Goal: Information Seeking & Learning: Understand process/instructions

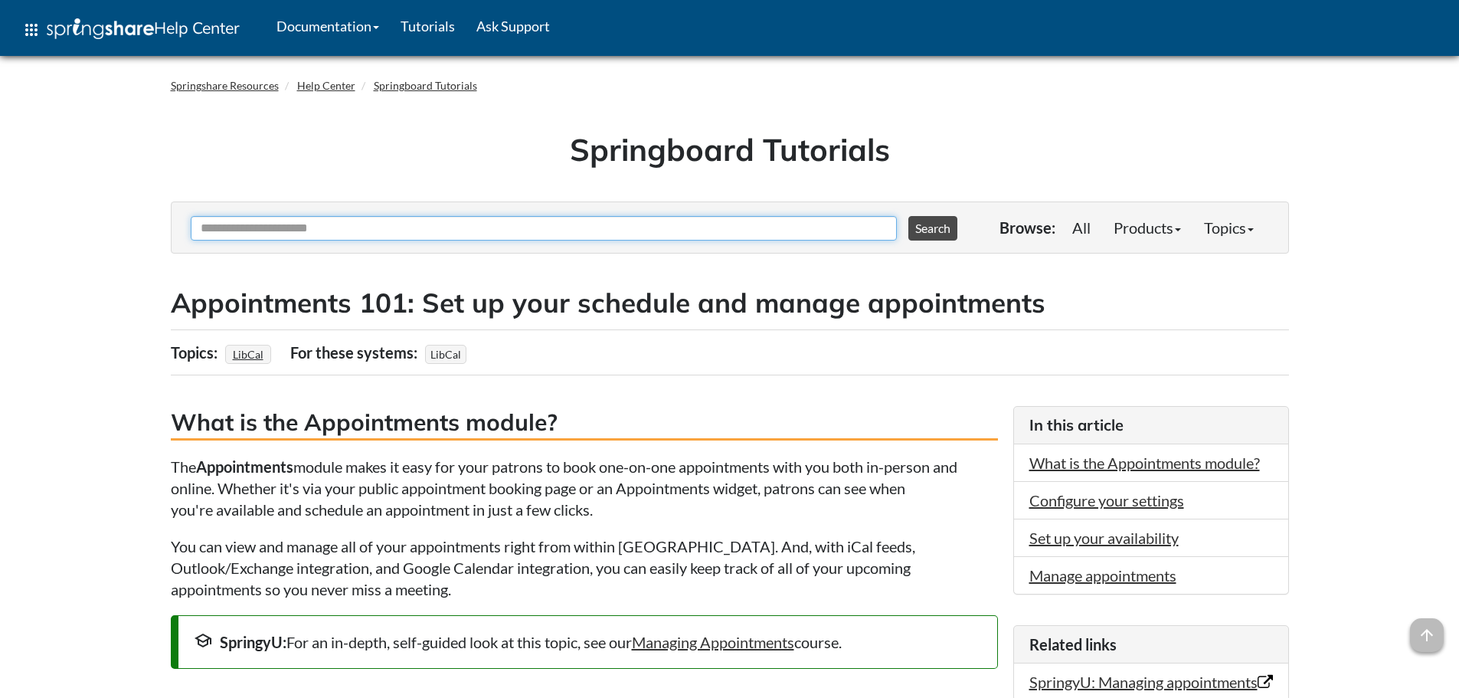
click at [787, 230] on input "Ask Another Question" at bounding box center [544, 228] width 706 height 25
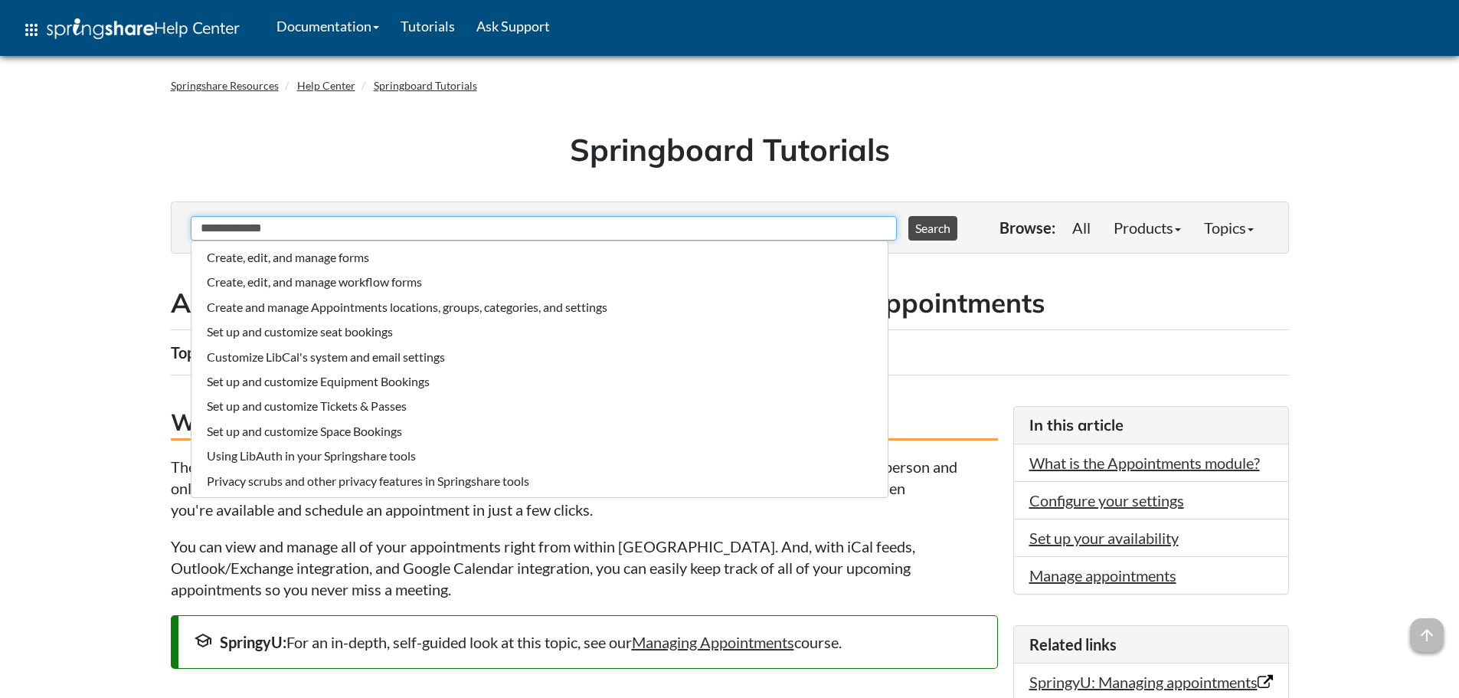
type input "**********"
click at [908, 216] on button "Search" at bounding box center [932, 228] width 49 height 25
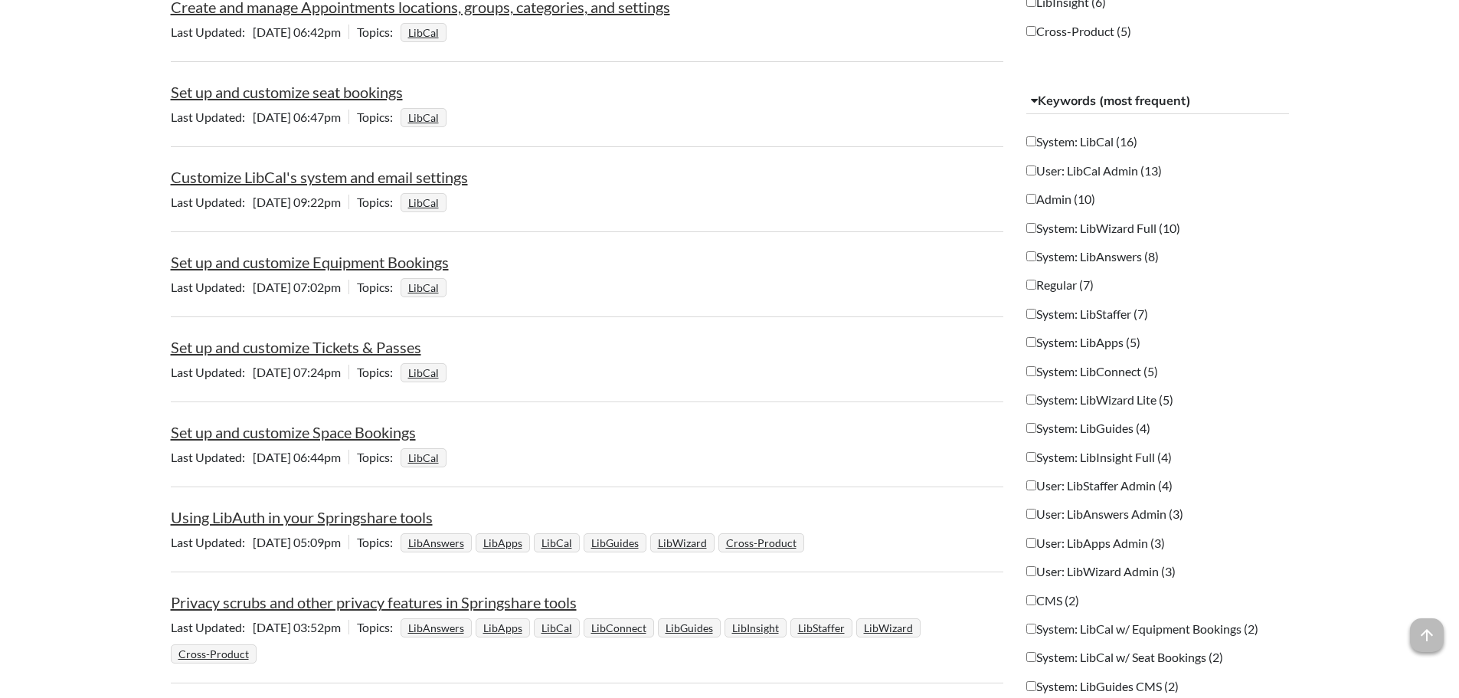
scroll to position [613, 0]
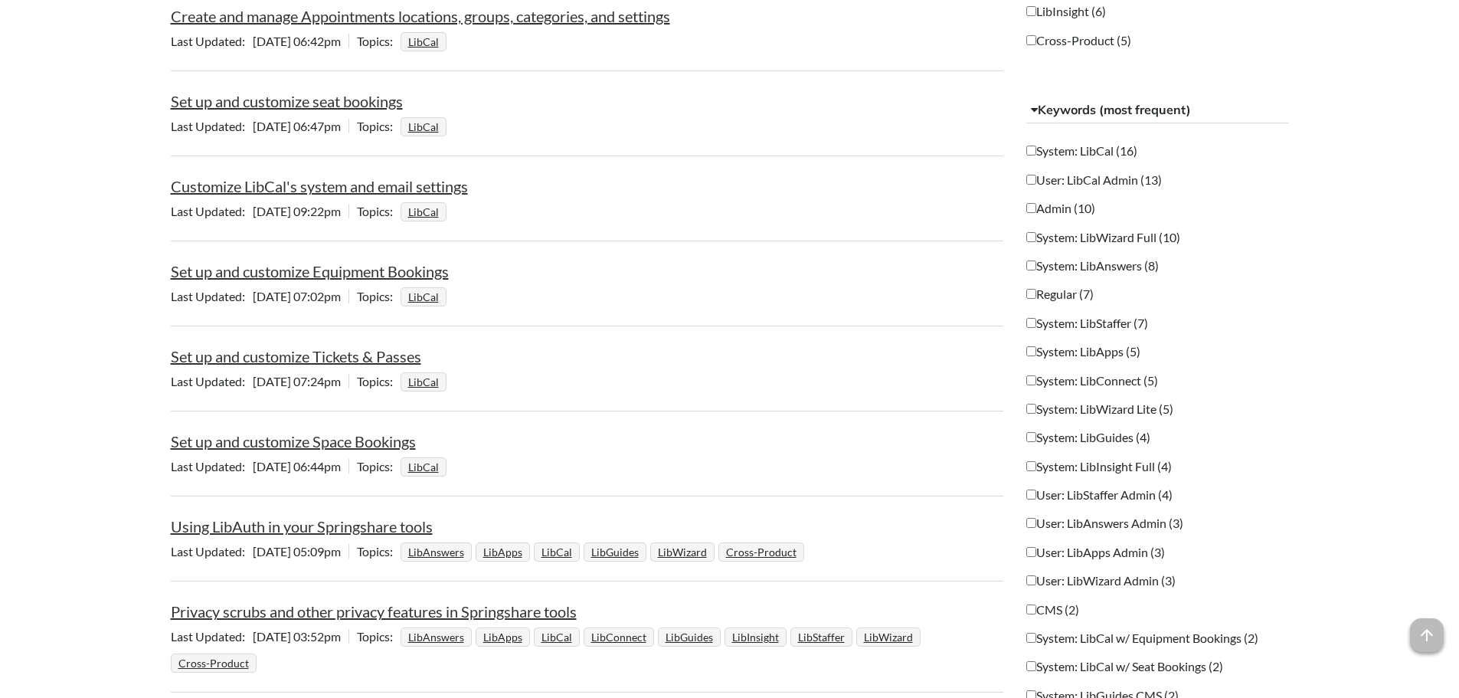
click at [1055, 146] on label "System: LibCal (16)" at bounding box center [1081, 150] width 111 height 17
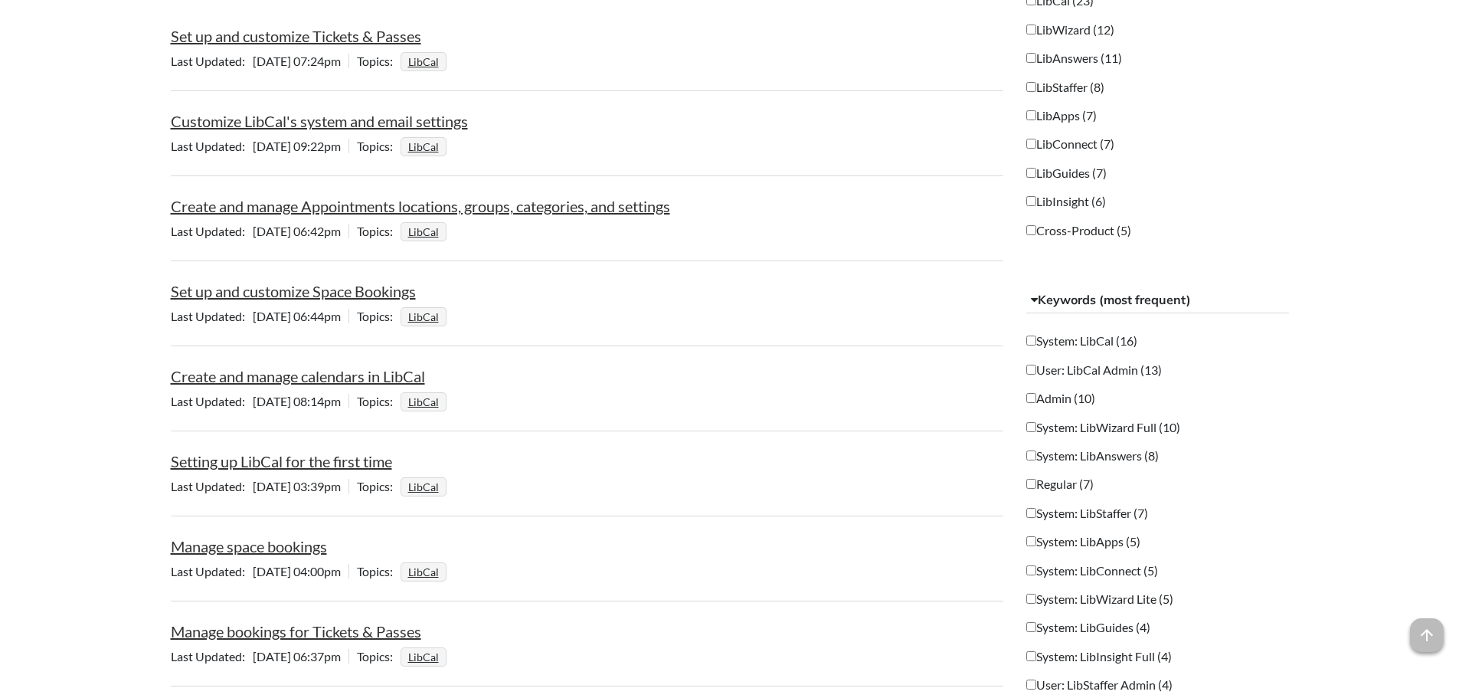
scroll to position [383, 0]
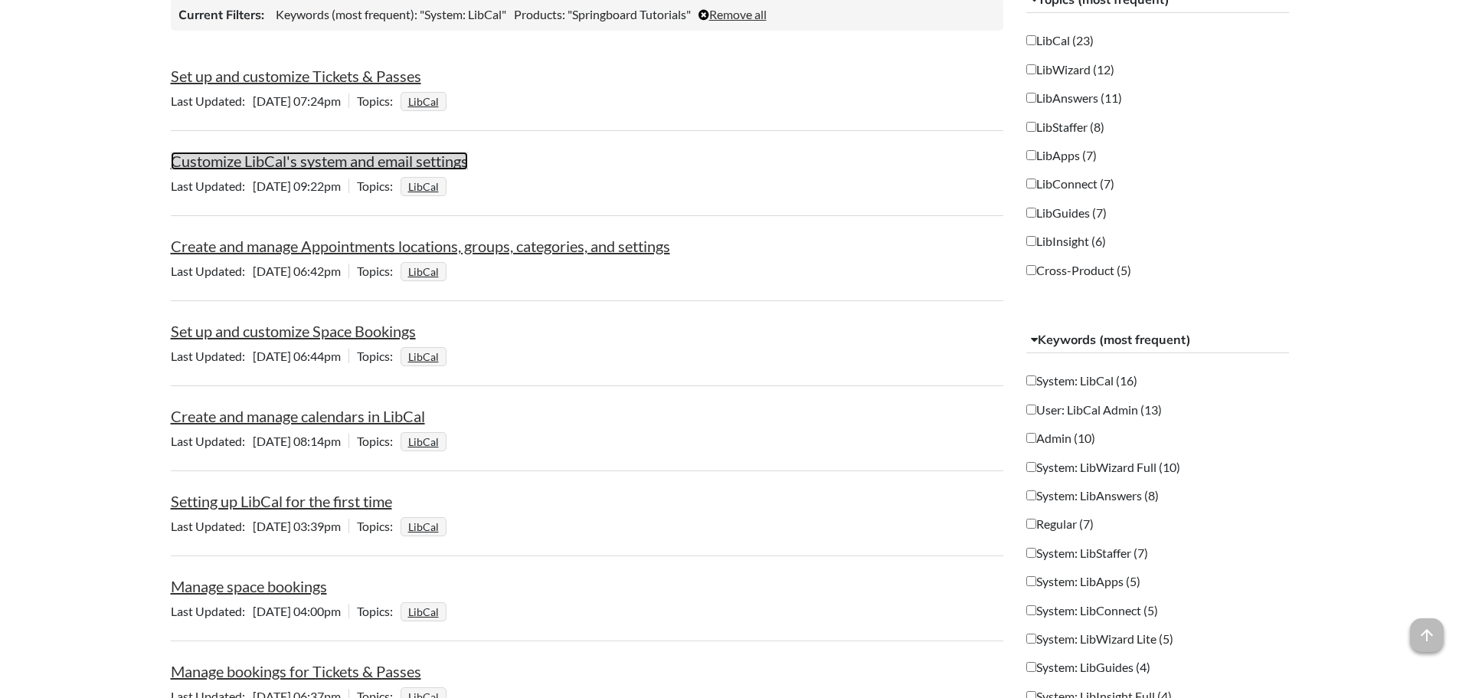
click at [399, 159] on link "Customize LibCal's system and email settings" at bounding box center [319, 161] width 297 height 18
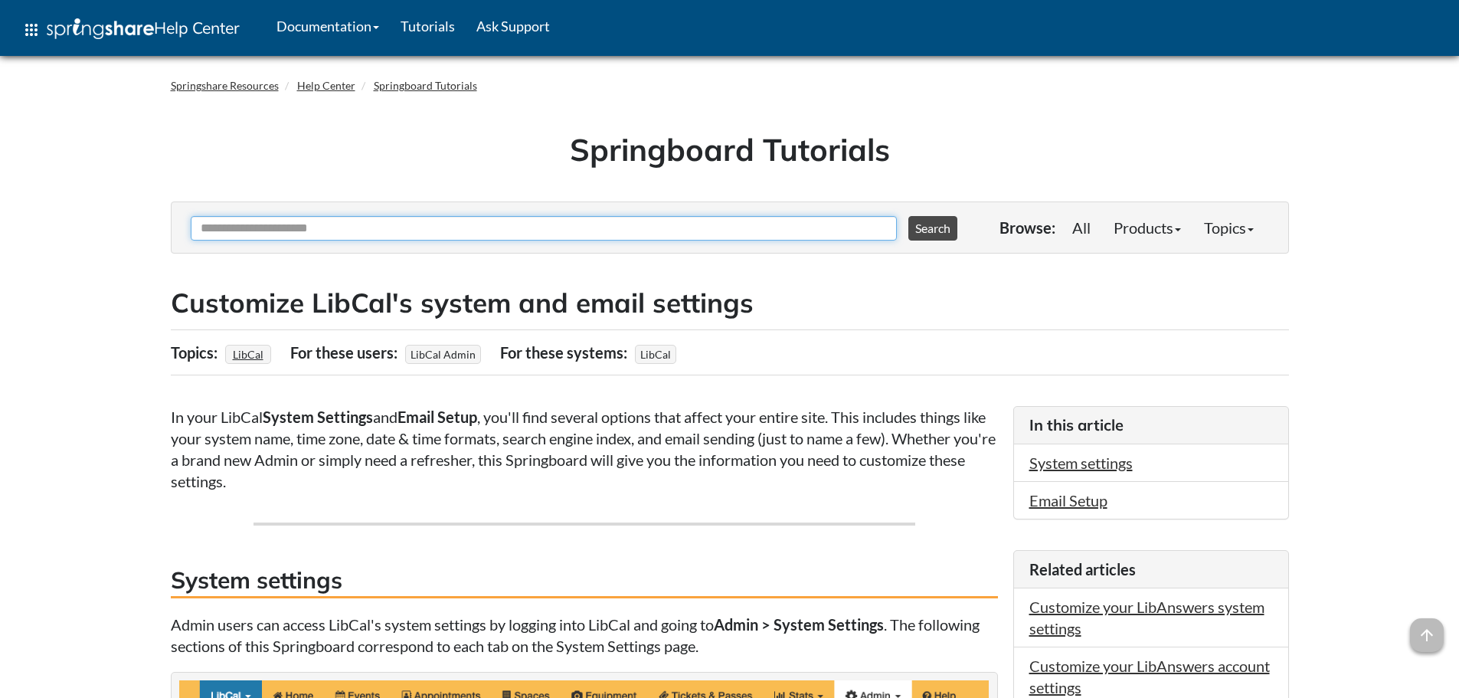
click at [324, 222] on input "Ask Another Question" at bounding box center [544, 228] width 706 height 25
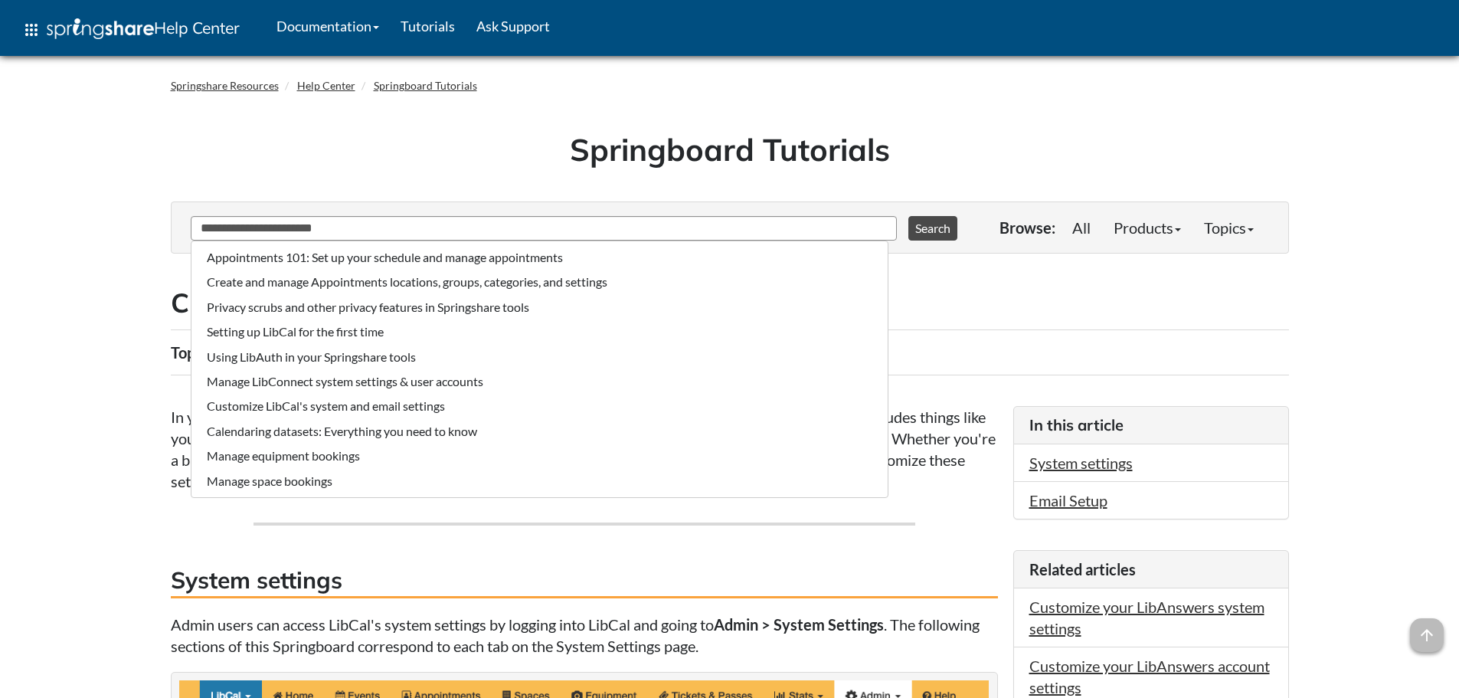
click at [358, 263] on li "Appointments 101: Set up your schedule and manage appointments" at bounding box center [539, 257] width 681 height 25
type input "**********"
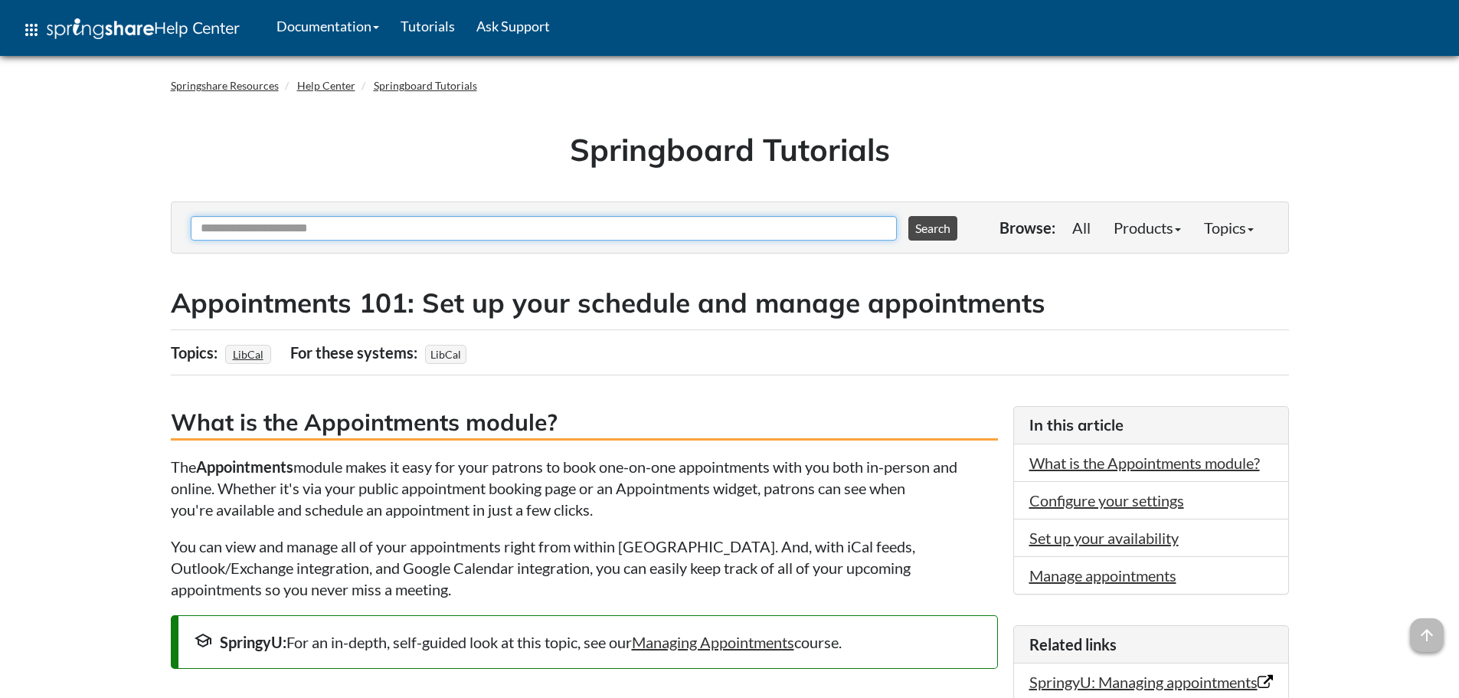
click at [408, 233] on input "Ask Another Question" at bounding box center [544, 228] width 706 height 25
type input "*****"
click at [908, 216] on button "Search" at bounding box center [932, 228] width 49 height 25
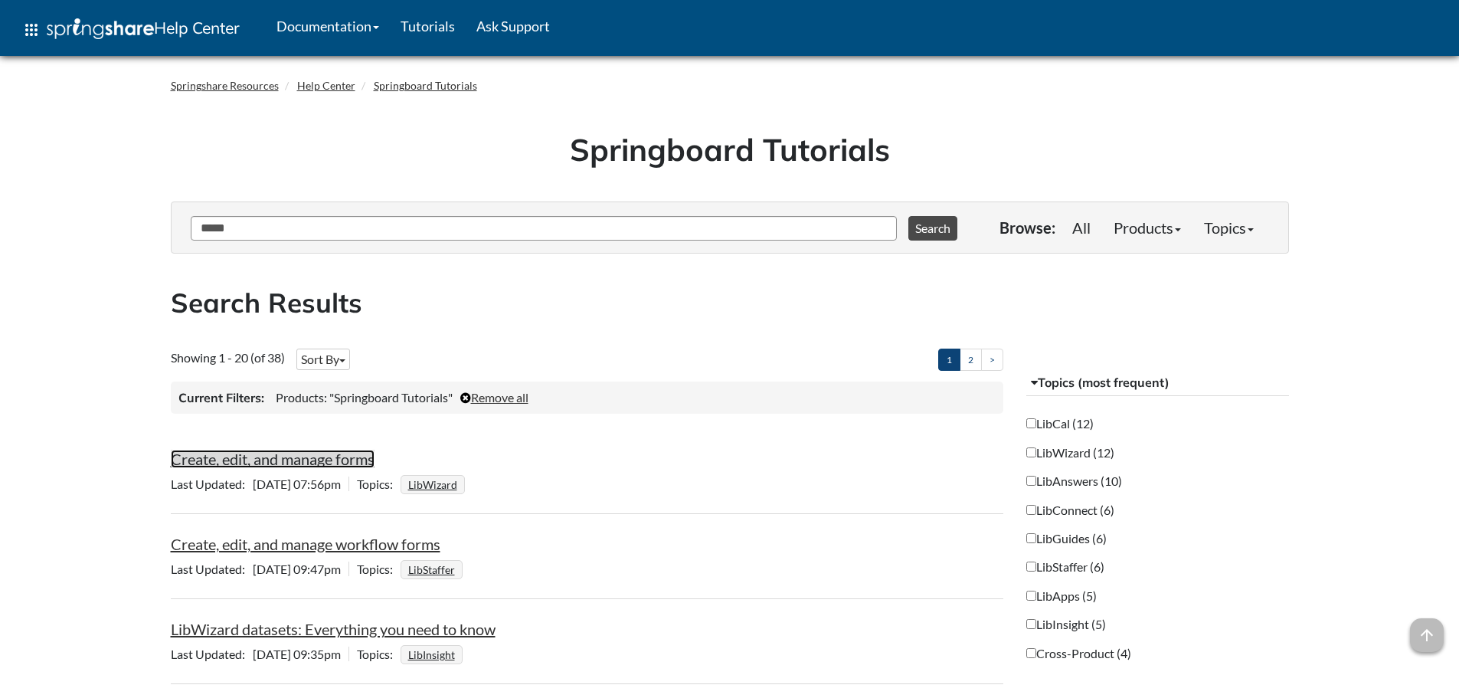
click at [332, 462] on link "Create, edit, and manage forms" at bounding box center [273, 459] width 204 height 18
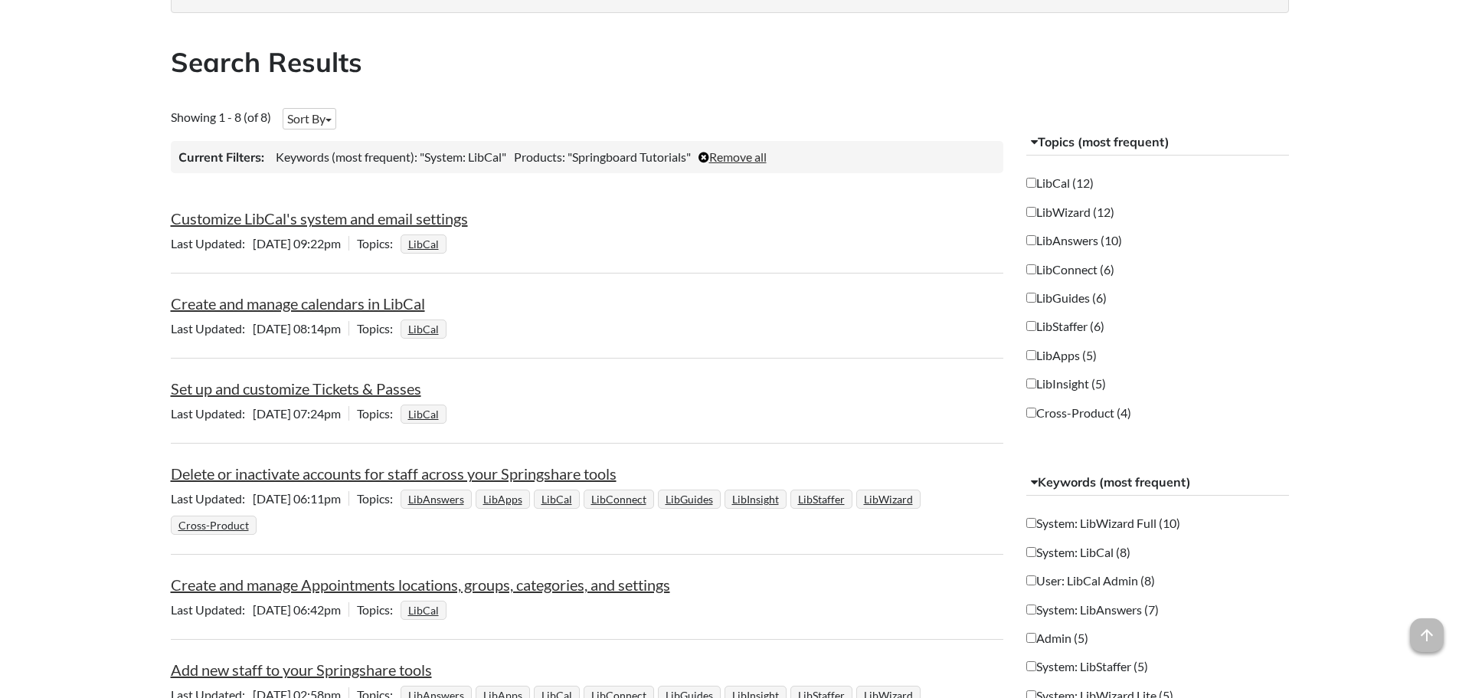
scroll to position [230, 0]
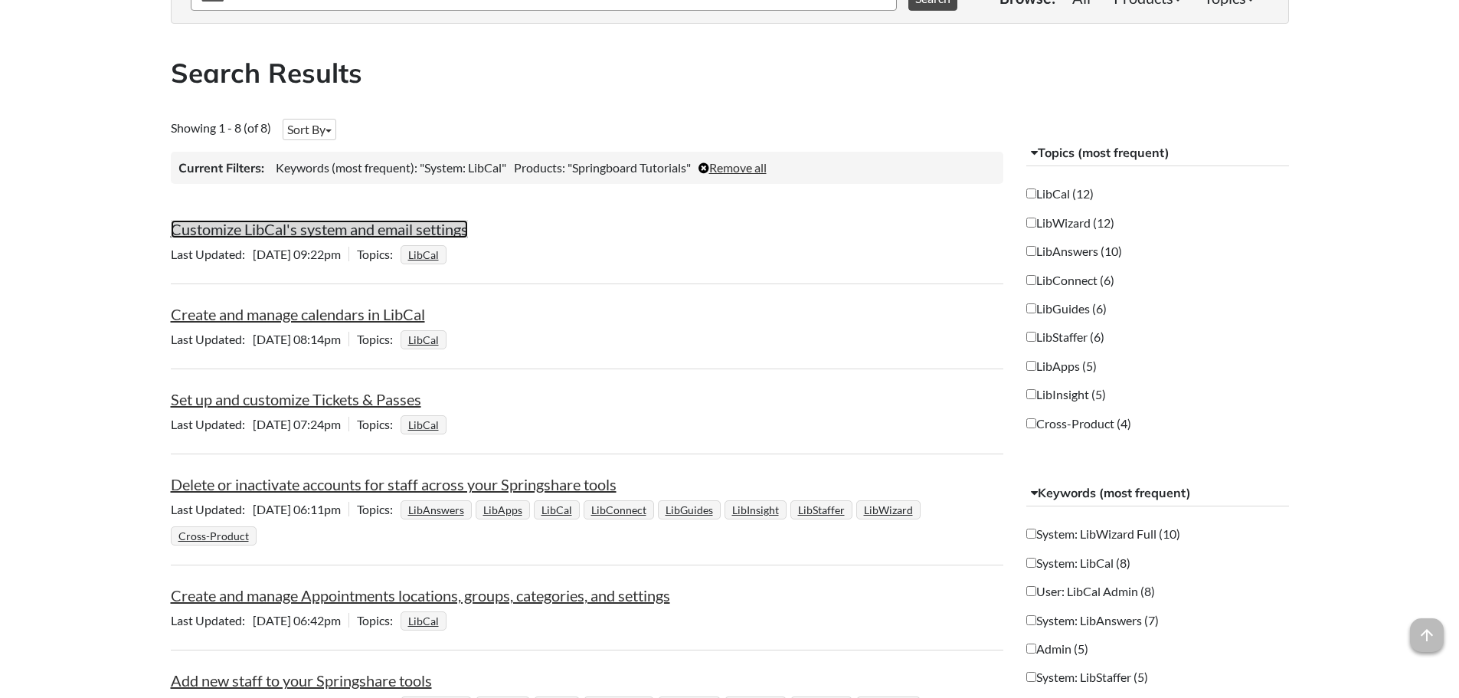
click at [345, 231] on link "Customize LibCal's system and email settings" at bounding box center [319, 229] width 297 height 18
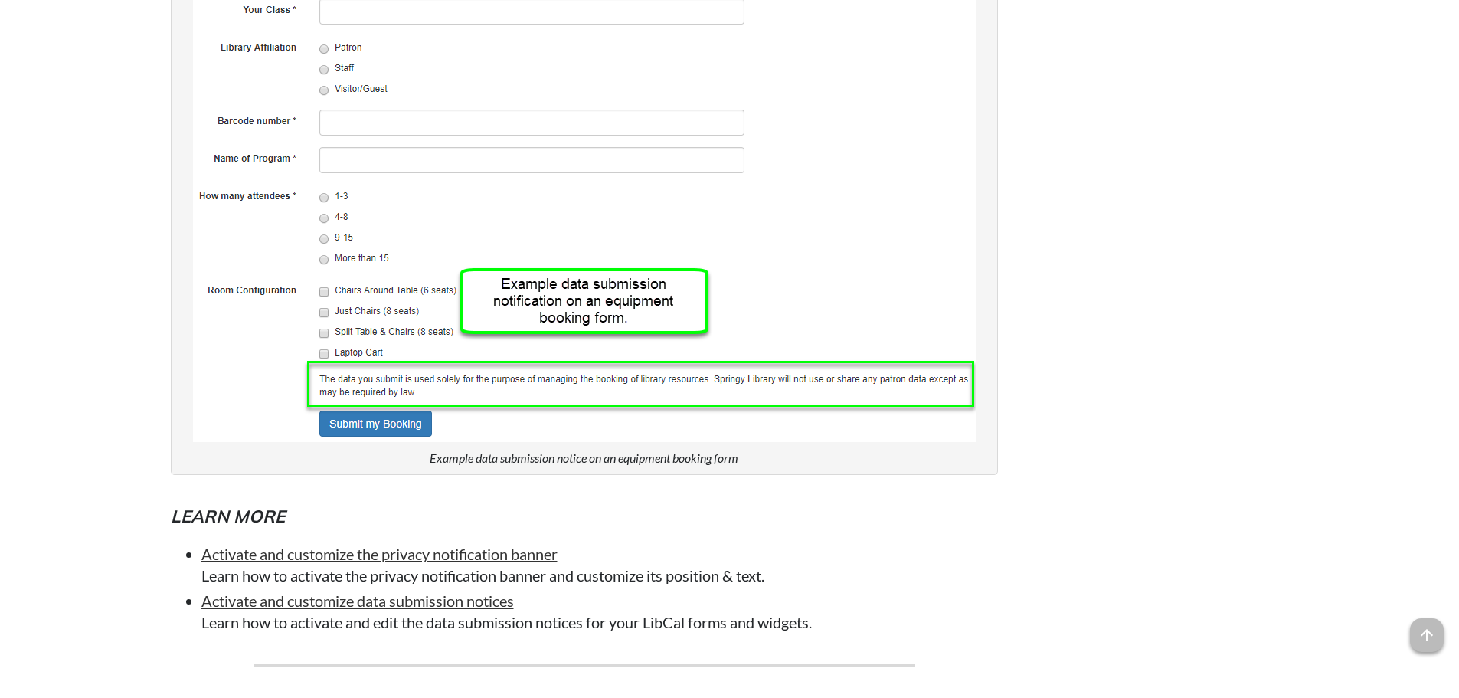
scroll to position [3982, 0]
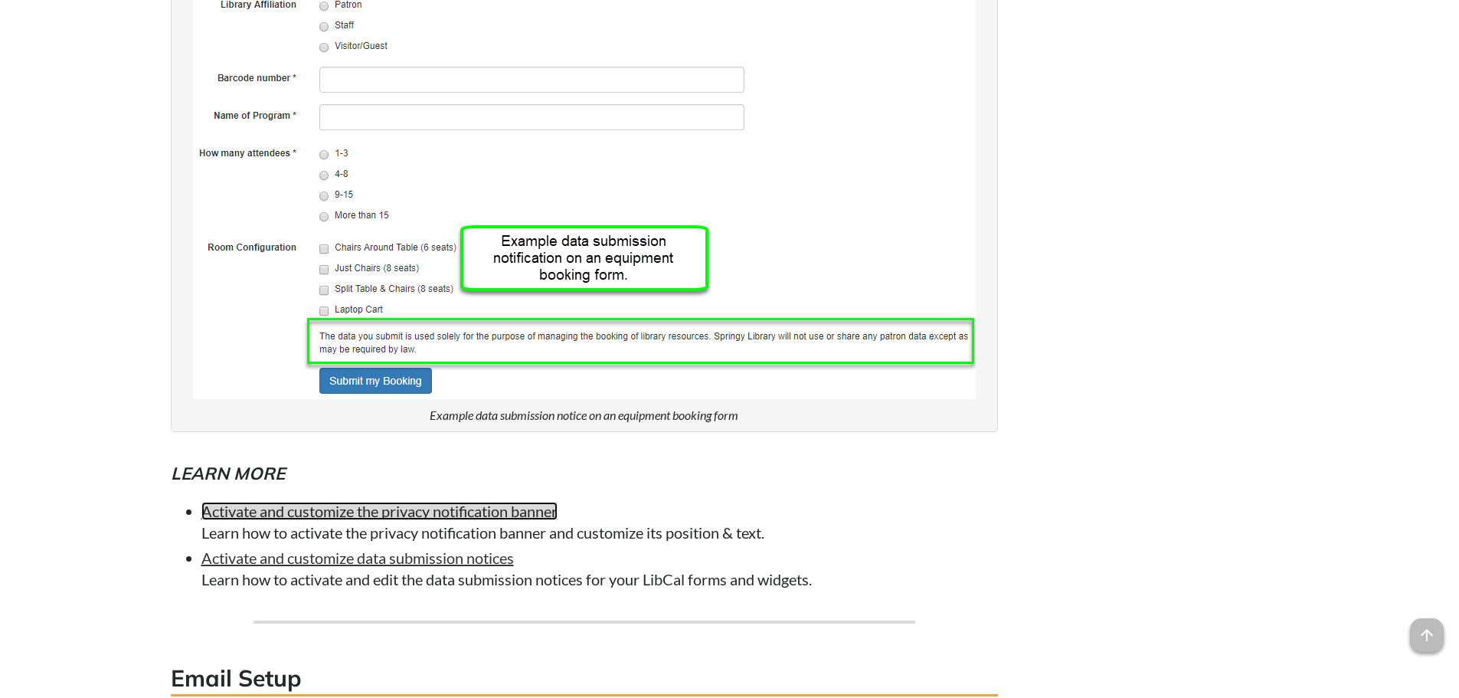
click at [424, 511] on link "Activate and customize the privacy notification banner" at bounding box center [379, 511] width 356 height 18
